Goal: Task Accomplishment & Management: Use online tool/utility

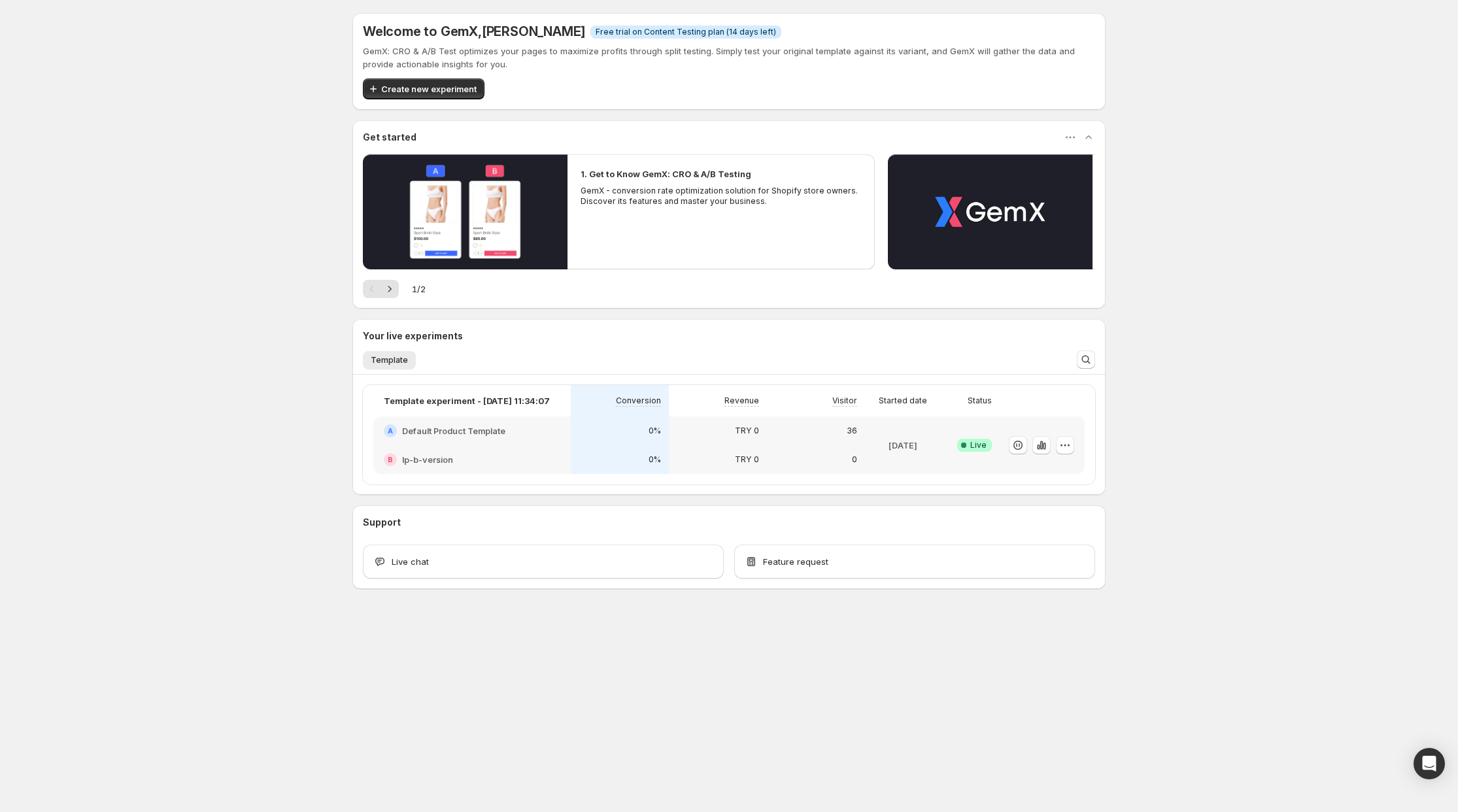
click at [858, 456] on div "0" at bounding box center [816, 459] width 98 height 29
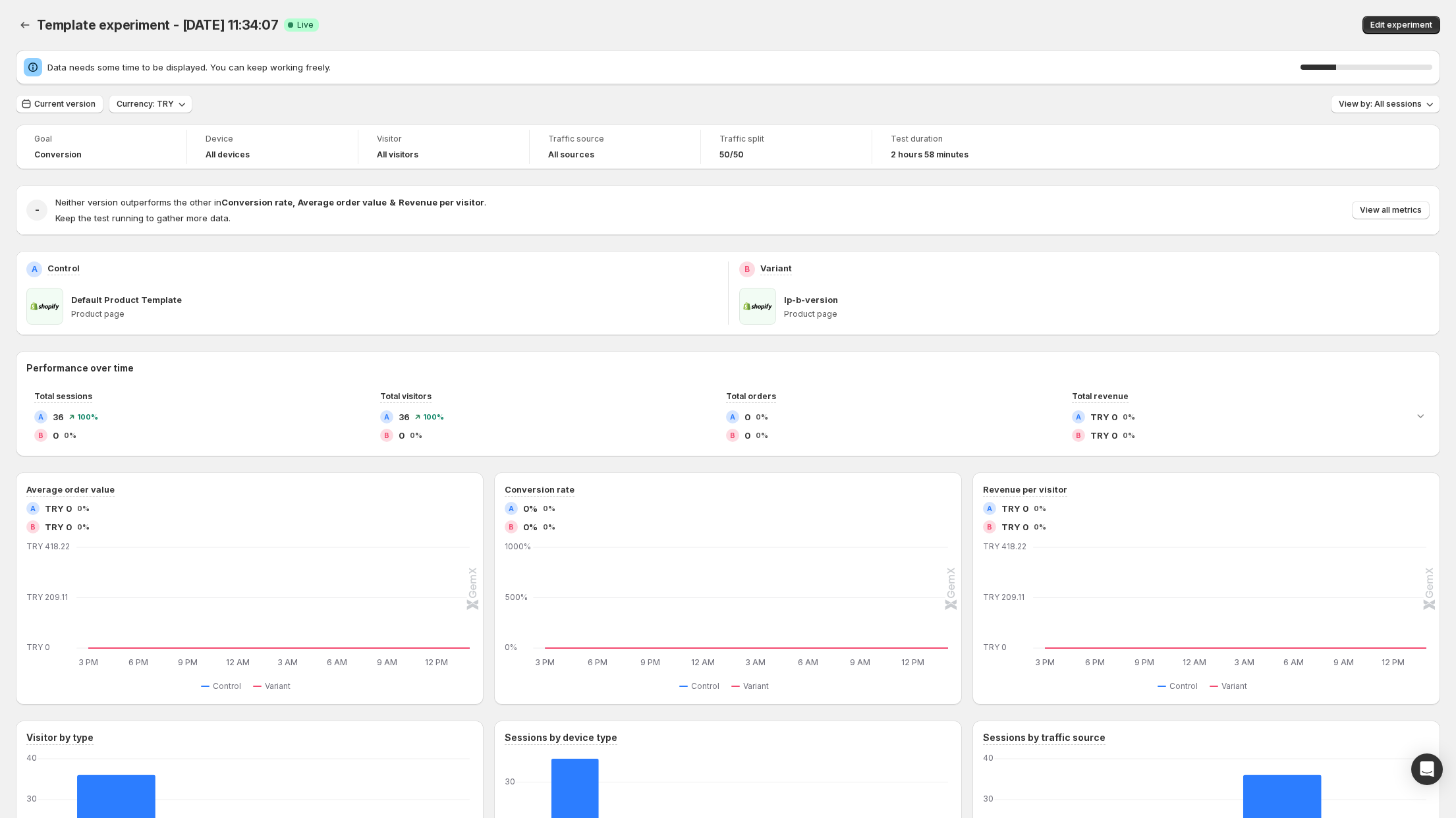
click at [26, 9] on div "Template experiment - [DATE] 11:34:07. This page is ready Template experiment -…" at bounding box center [728, 25] width 1424 height 50
click at [26, 19] on icon "Back" at bounding box center [25, 25] width 14 height 14
